Goal: Find specific page/section

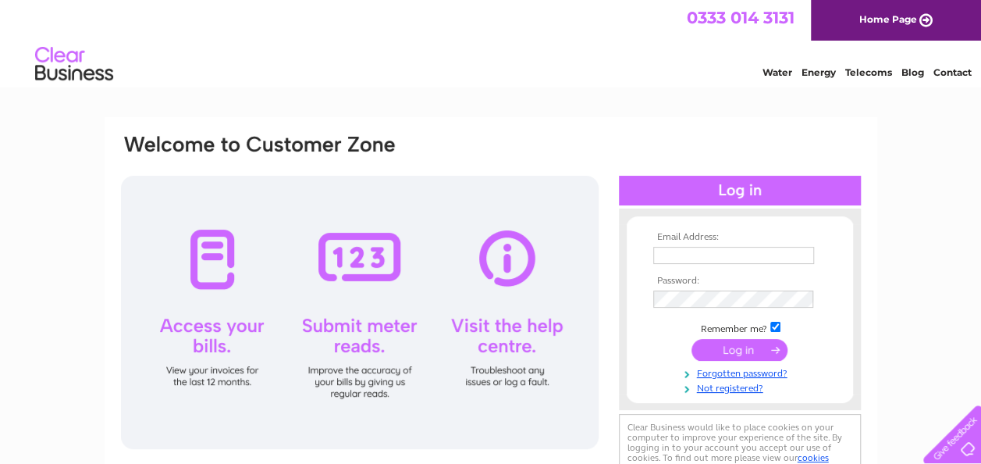
type input "[EMAIL_ADDRESS][DOMAIN_NAME]"
click at [735, 354] on input "submit" at bounding box center [739, 350] width 96 height 22
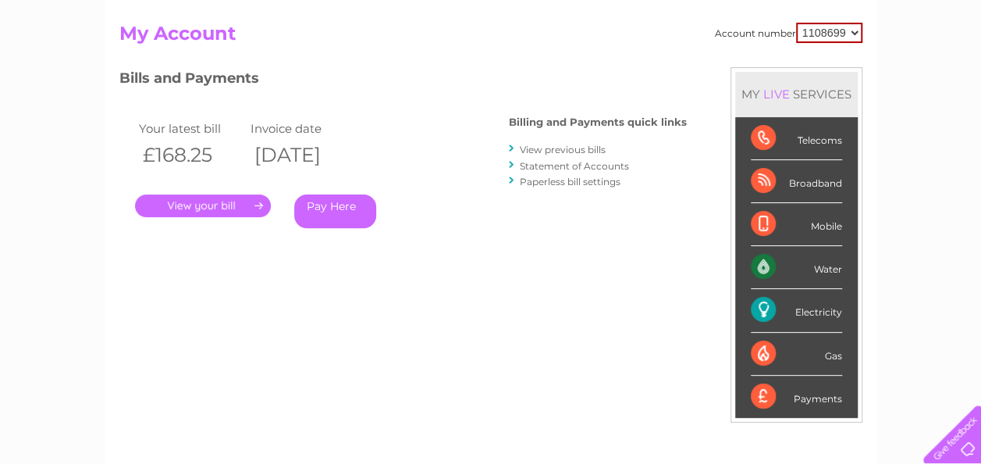
scroll to position [78, 0]
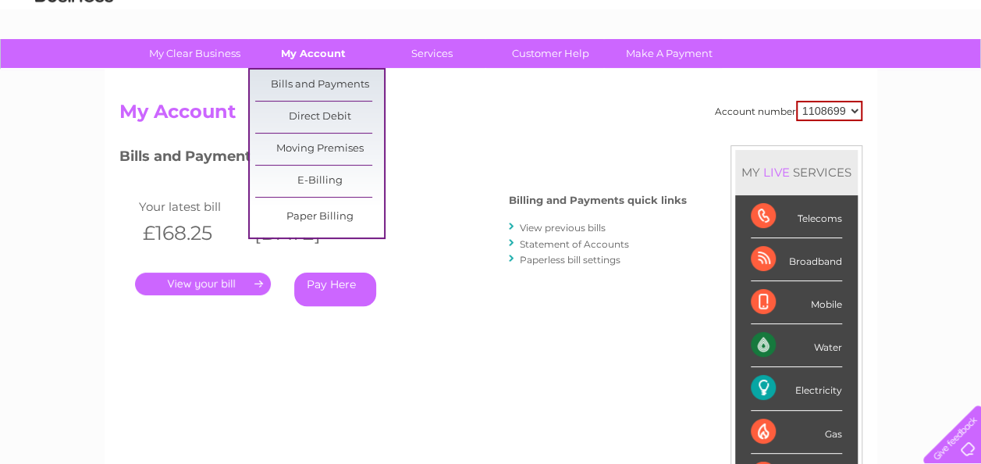
click at [298, 50] on link "My Account" at bounding box center [313, 53] width 129 height 29
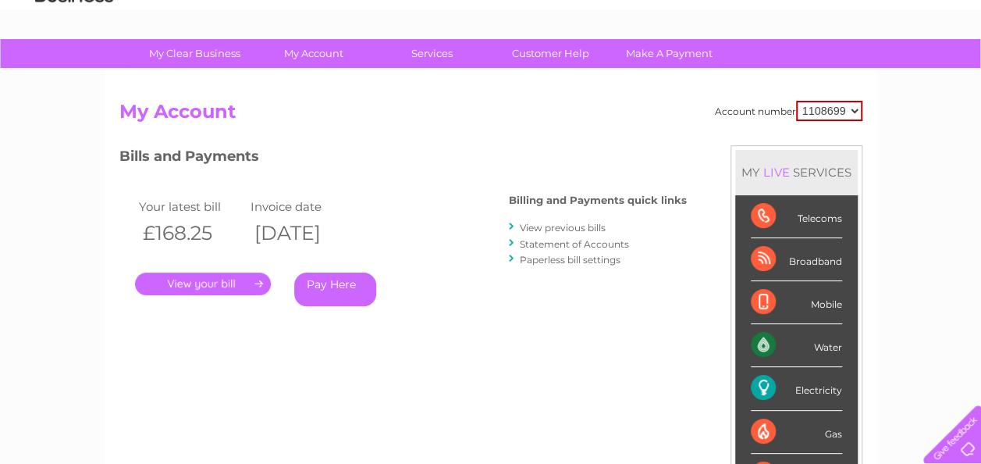
click at [540, 247] on link "Statement of Accounts" at bounding box center [574, 244] width 109 height 12
